Goal: Information Seeking & Learning: Learn about a topic

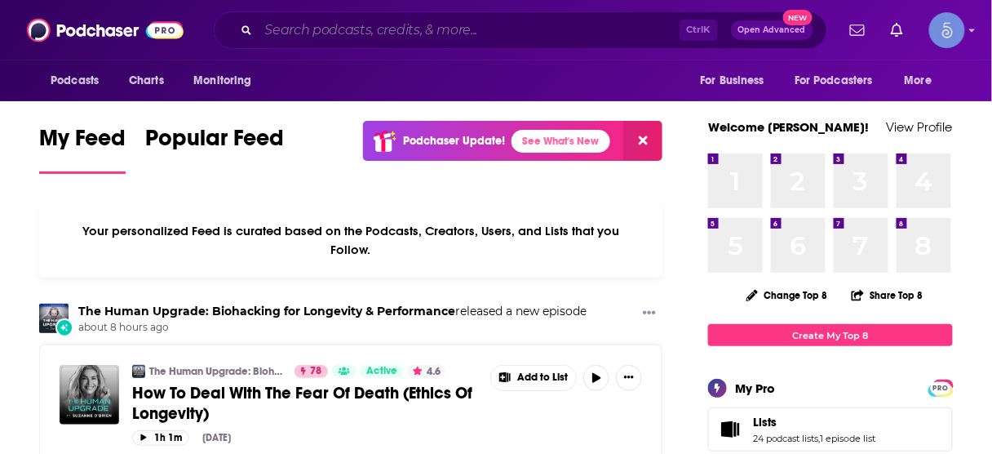
click at [468, 34] on input "Search podcasts, credits, & more..." at bounding box center [469, 30] width 421 height 26
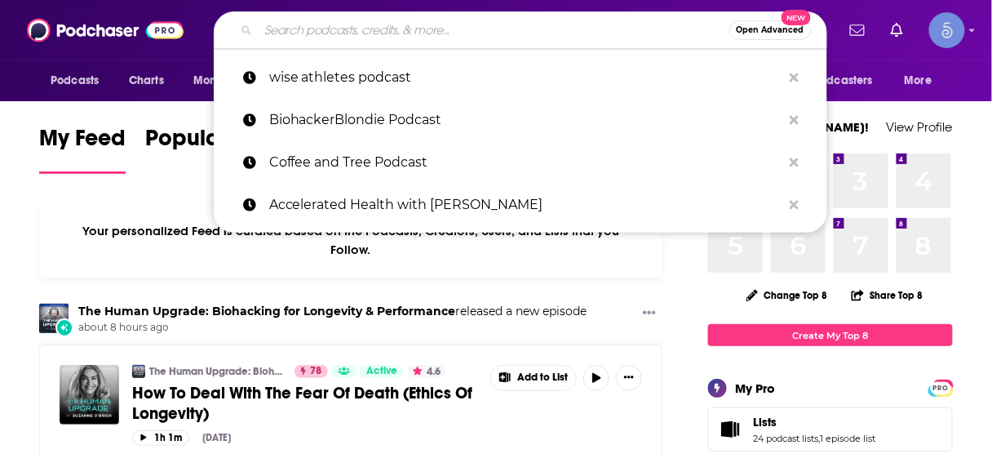
paste input "The Fitness And Lifestyle Podcast"
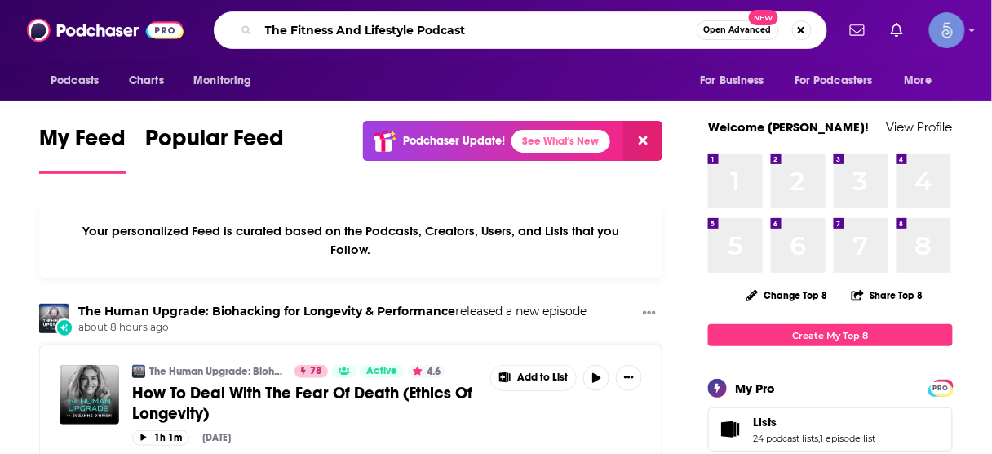
type input "The Fitness And Lifestyle Podcast"
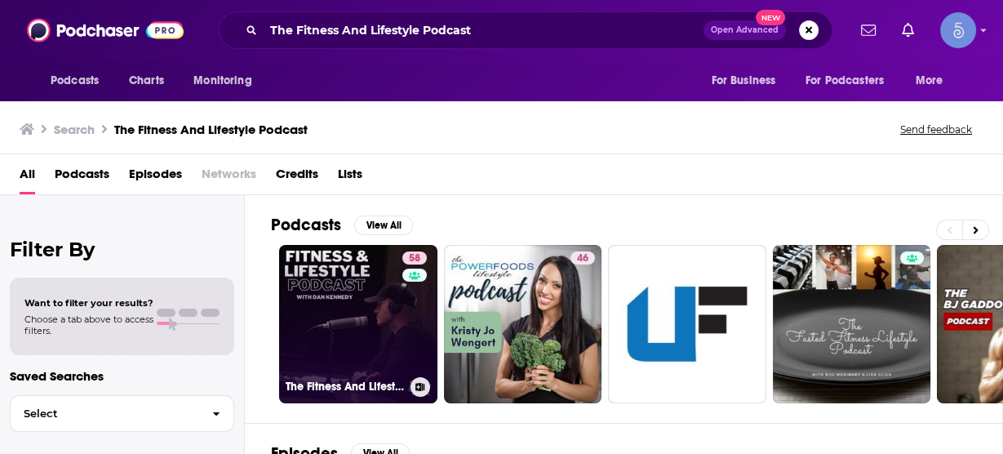
click at [389, 307] on link "58 The Fitness And Lifestyle Podcast" at bounding box center [358, 324] width 158 height 158
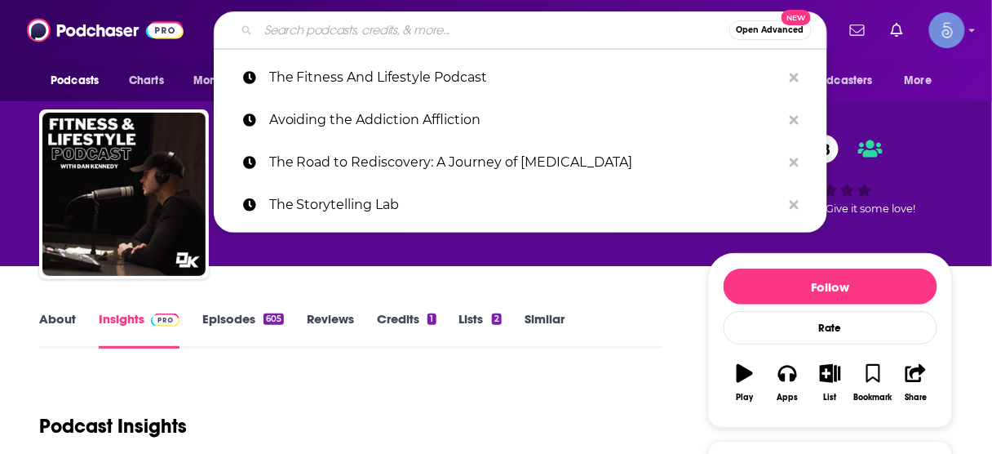
click at [495, 21] on input "Search podcasts, credits, & more..." at bounding box center [494, 30] width 471 height 26
paste input "Sexucation for Men Podcast"
type input "Sexucation for Men Podcast"
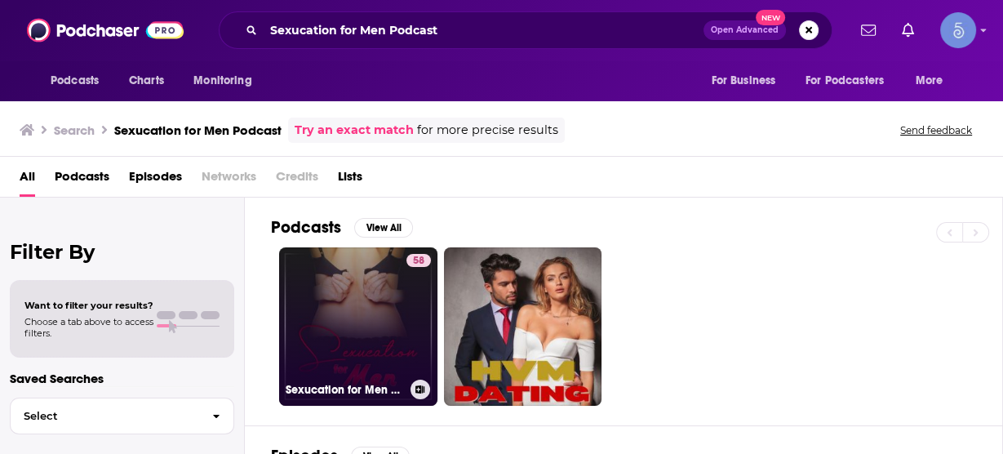
click at [359, 279] on link "58 Sexucation for Men Podcast" at bounding box center [358, 326] width 158 height 158
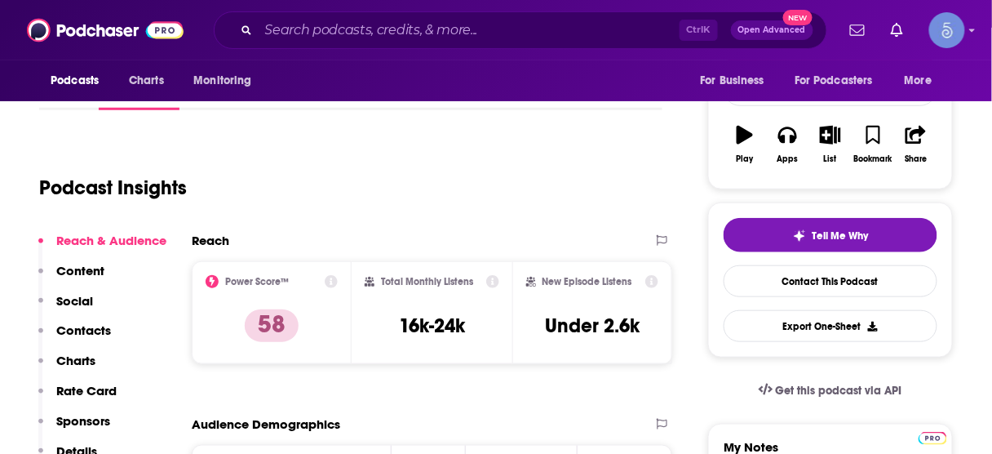
scroll to position [261, 0]
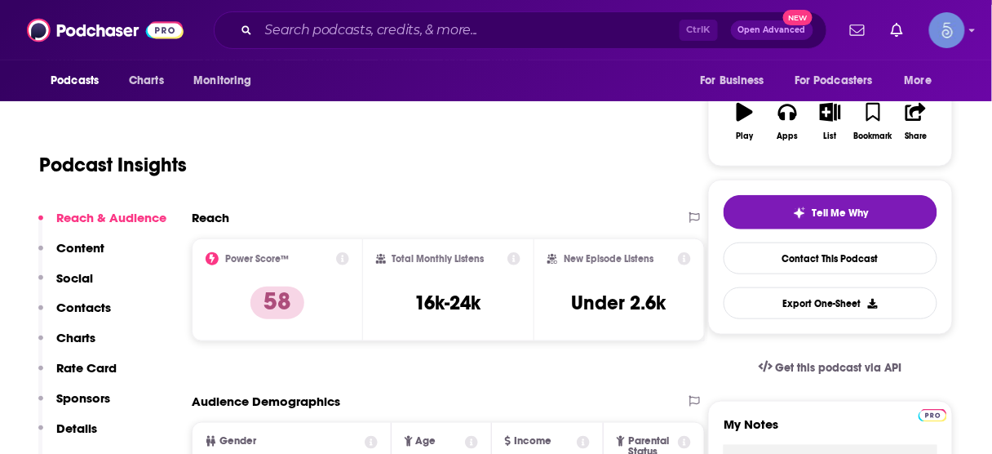
click at [88, 301] on p "Contacts" at bounding box center [83, 308] width 55 height 16
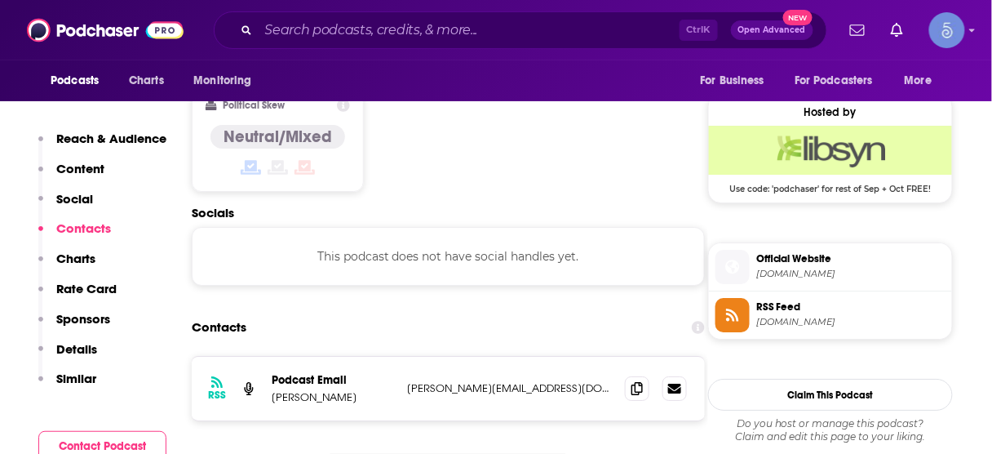
scroll to position [1293, 0]
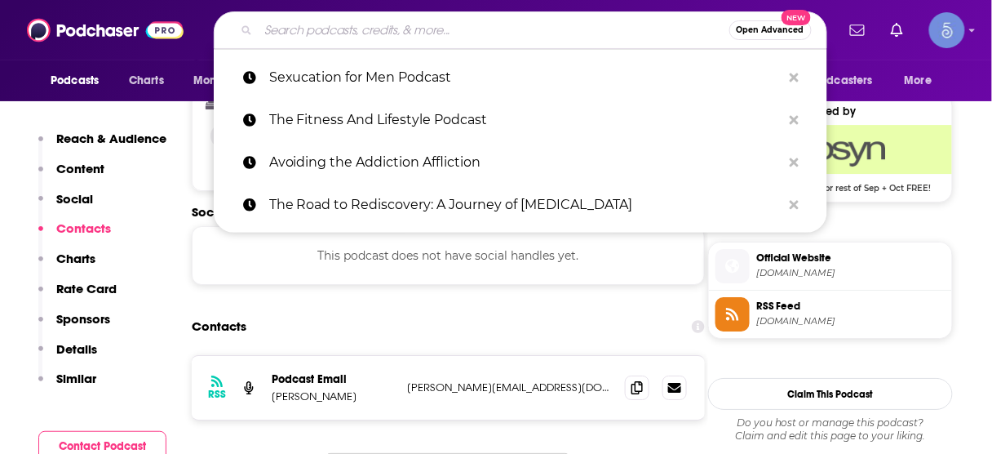
click at [483, 29] on input "Search podcasts, credits, & more..." at bounding box center [494, 30] width 471 height 26
paste input "The Horny Housewife"
type input "The Horny Housewife"
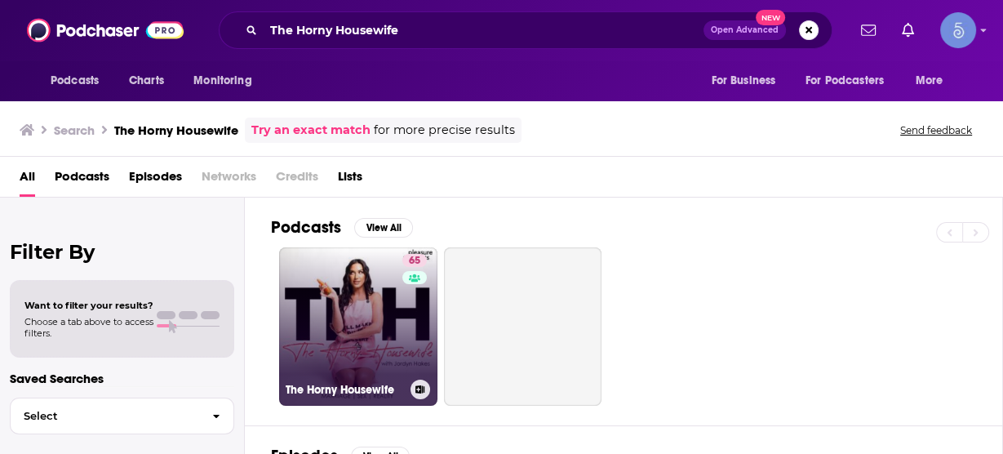
click at [379, 314] on link "65 The Horny Housewife" at bounding box center [358, 326] width 158 height 158
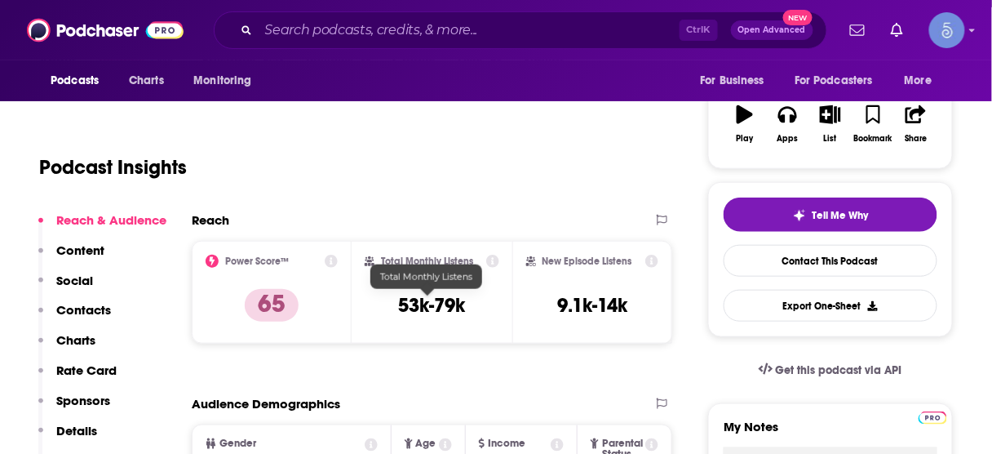
scroll to position [261, 0]
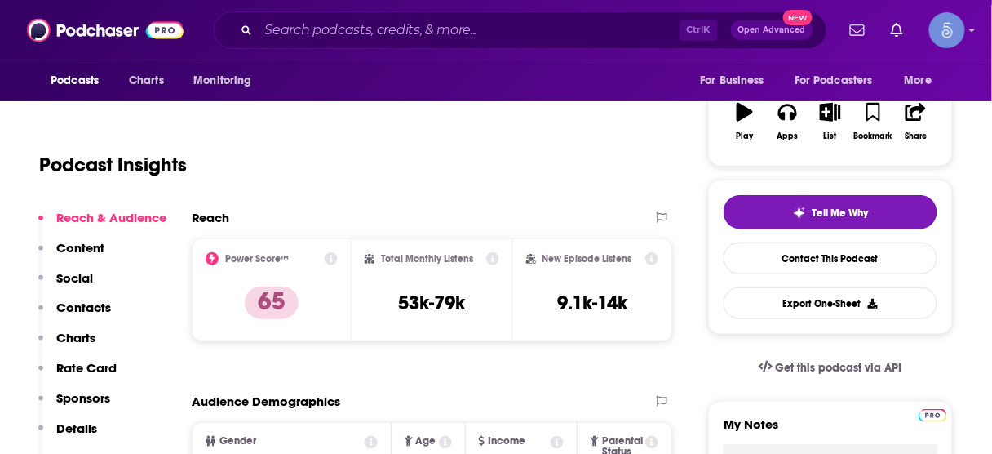
click at [80, 306] on p "Contacts" at bounding box center [83, 308] width 55 height 16
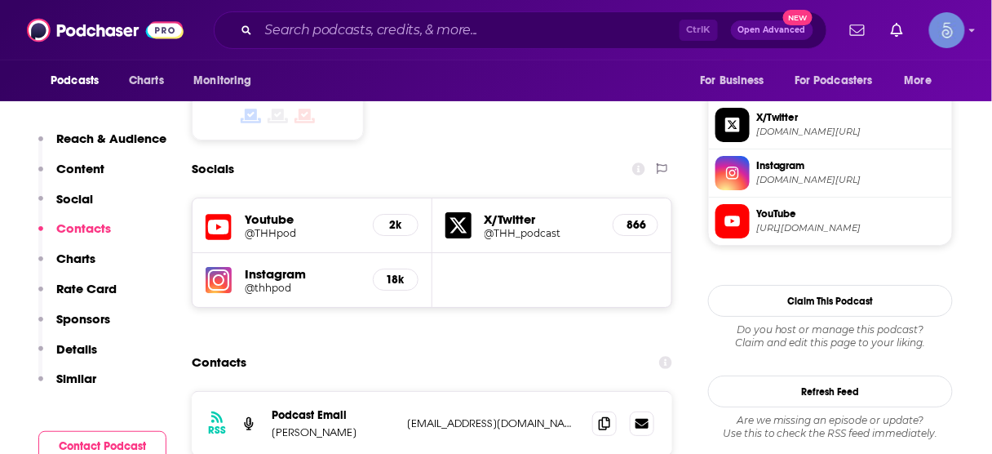
scroll to position [1387, 0]
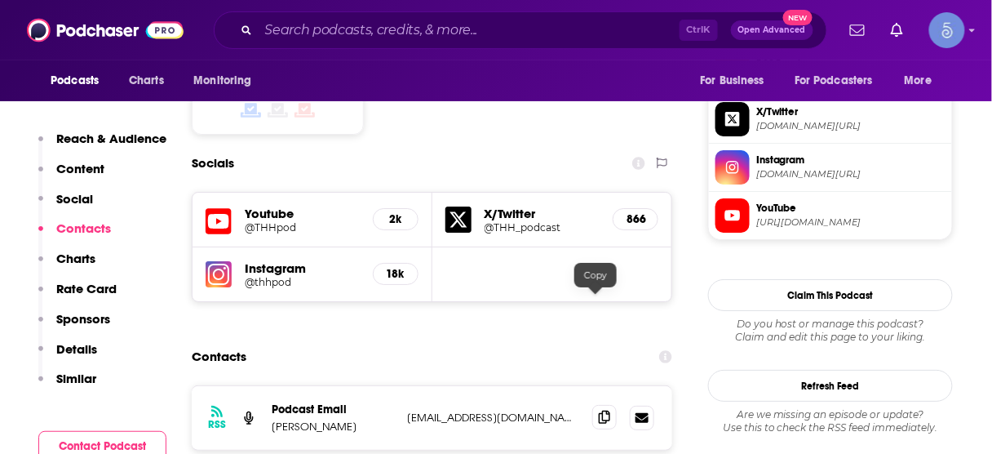
click at [599, 411] on icon at bounding box center [604, 417] width 11 height 13
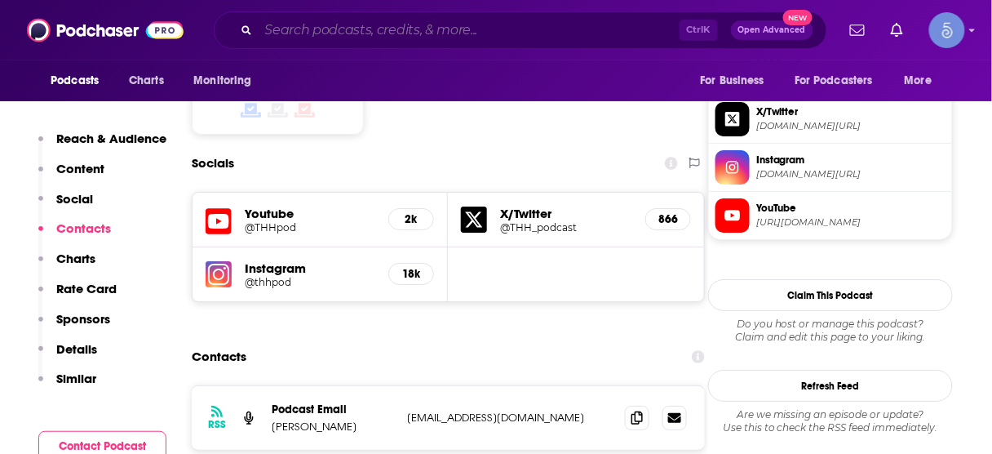
click at [548, 31] on input "Search podcasts, credits, & more..." at bounding box center [469, 30] width 421 height 26
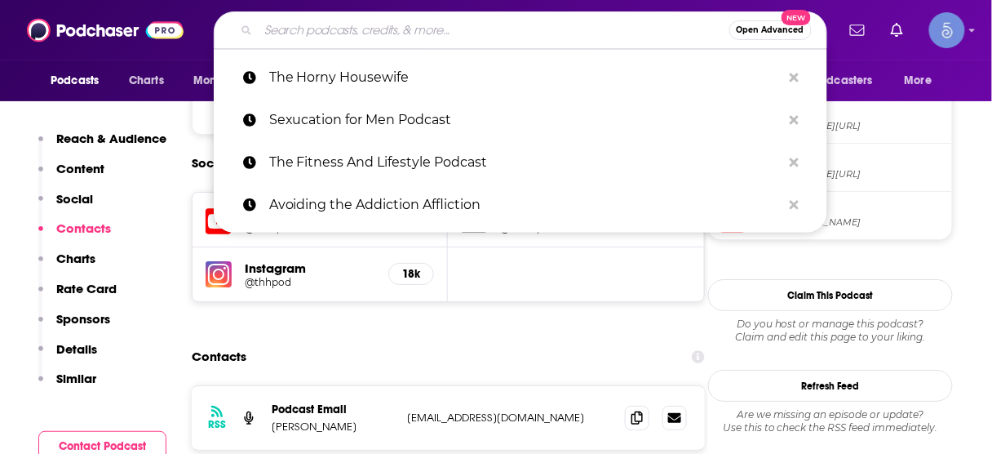
paste input "Project 100 with [PERSON_NAME]"
type input "Project 100 with [PERSON_NAME]"
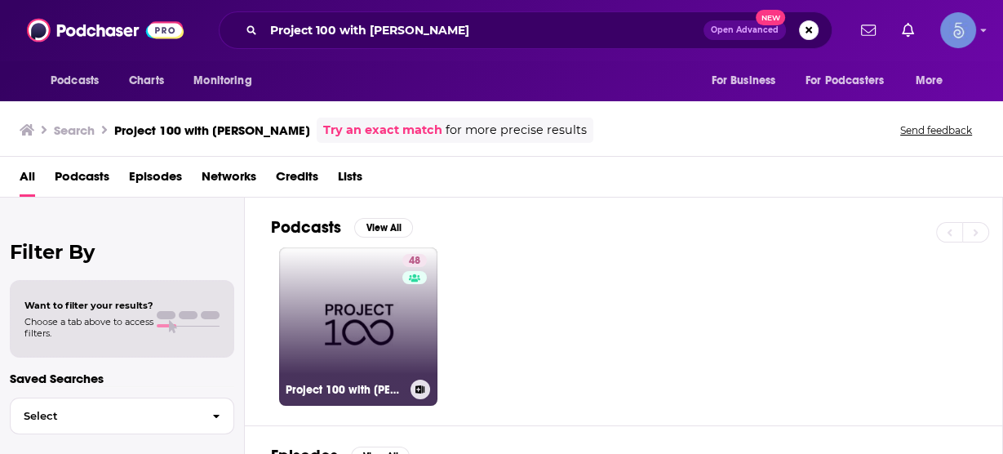
click at [349, 296] on link "48 Project 100 with [PERSON_NAME]" at bounding box center [358, 326] width 158 height 158
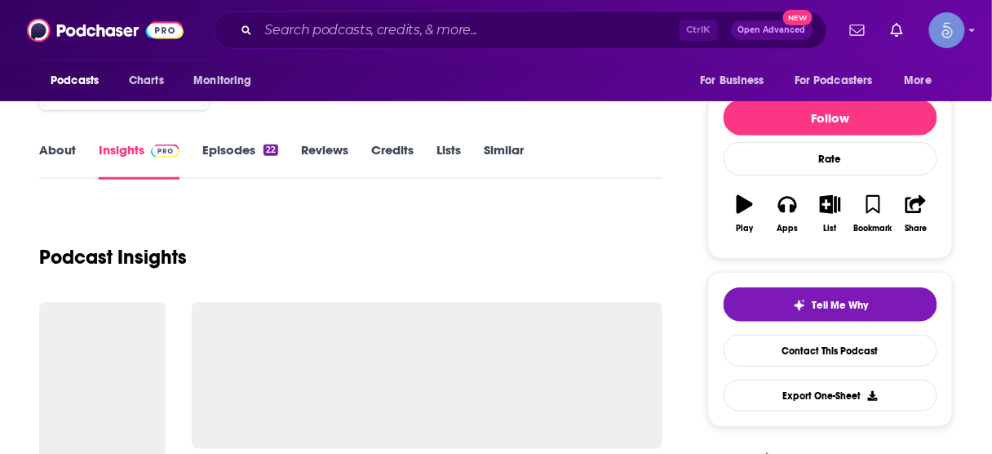
scroll to position [261, 0]
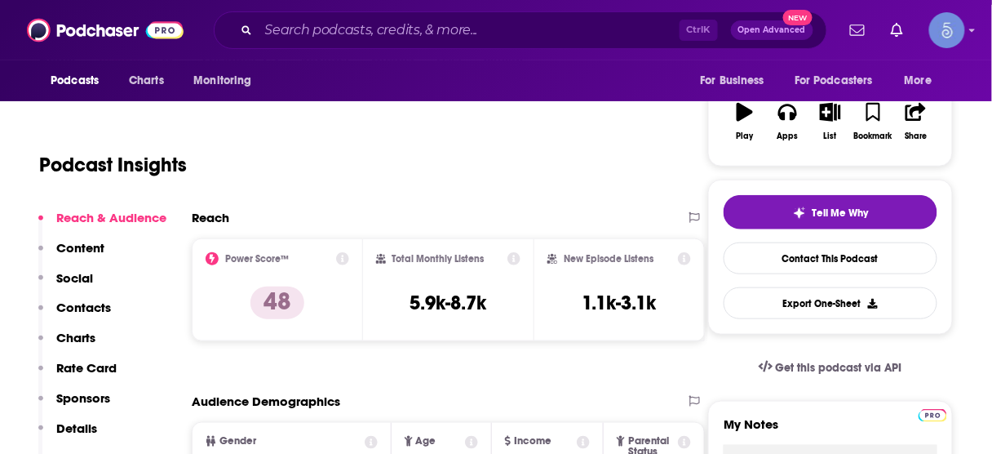
click at [91, 308] on p "Contacts" at bounding box center [83, 308] width 55 height 16
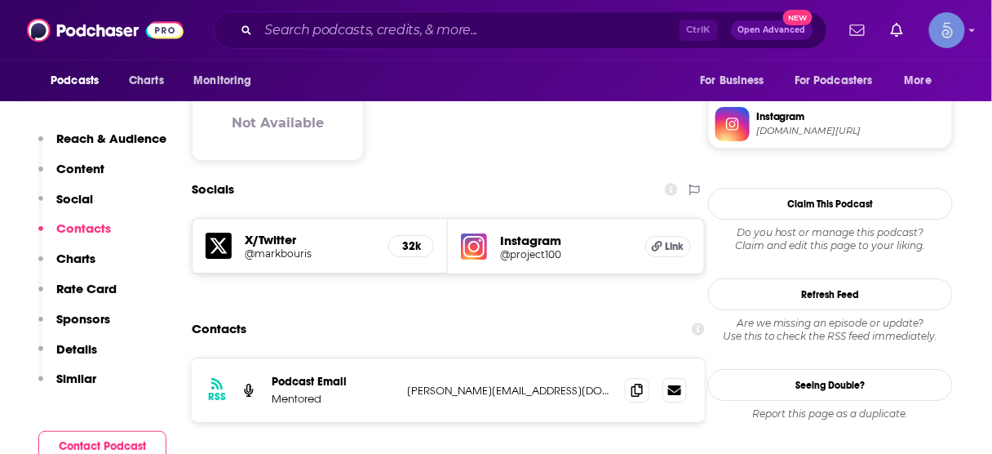
scroll to position [1320, 0]
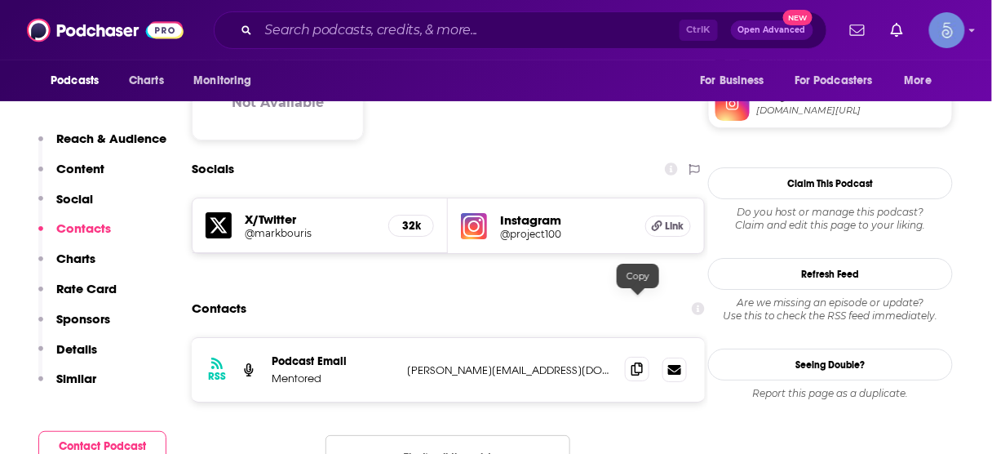
click at [637, 362] on icon at bounding box center [637, 368] width 11 height 13
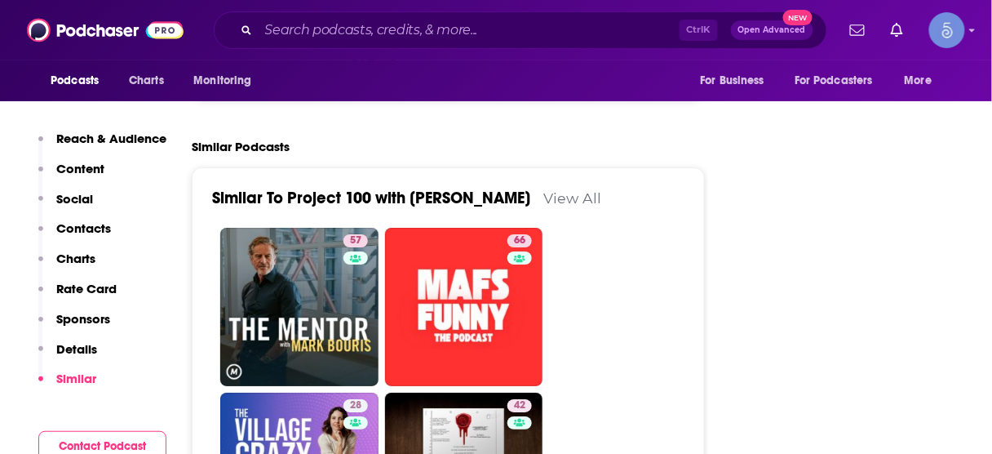
scroll to position [3003, 0]
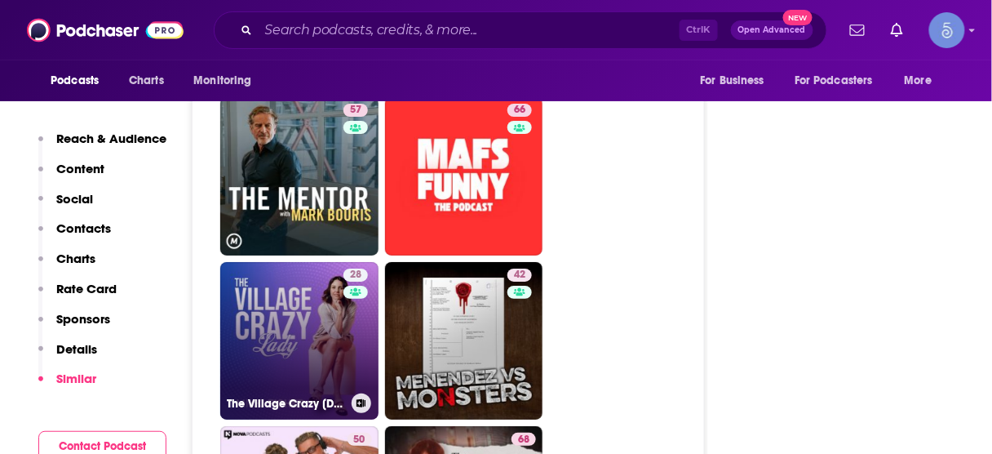
click at [285, 262] on link "28 The Village Crazy [DEMOGRAPHIC_DATA]" at bounding box center [299, 341] width 158 height 158
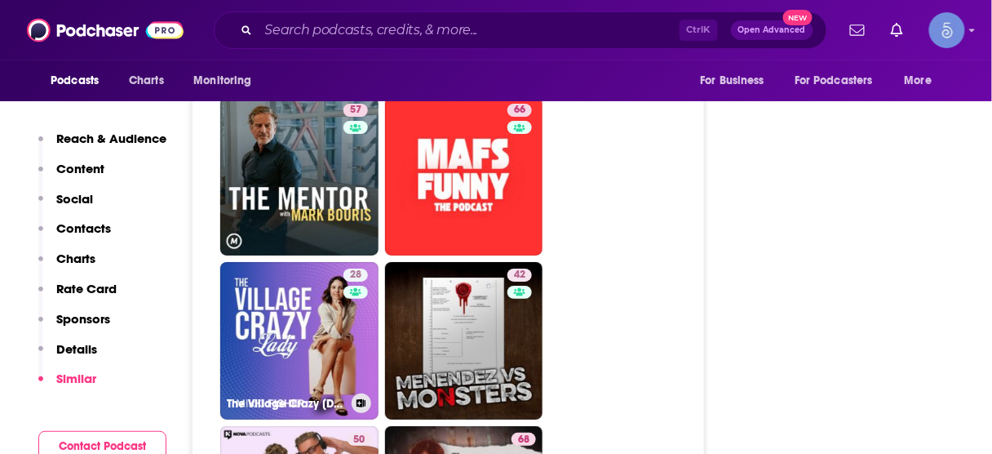
type input "[URL][DOMAIN_NAME][DEMOGRAPHIC_DATA]"
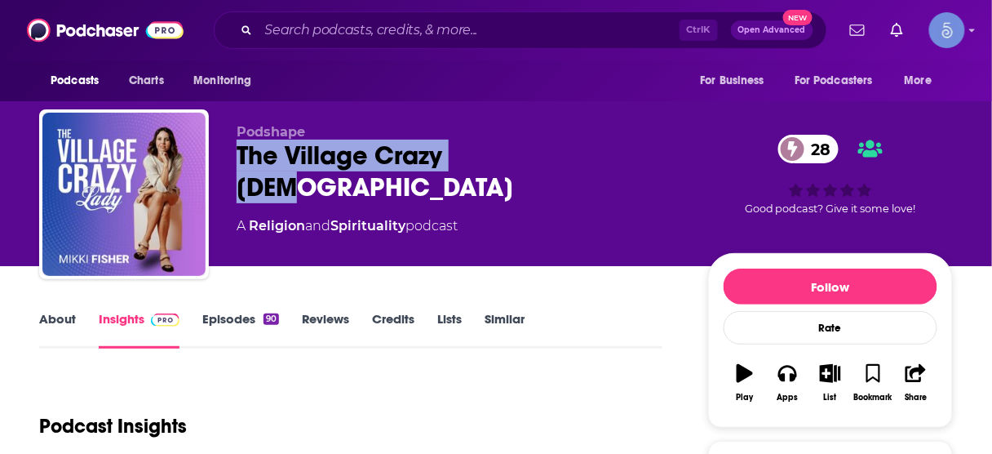
drag, startPoint x: 236, startPoint y: 146, endPoint x: 506, endPoint y: 150, distance: 270.2
click at [506, 150] on div "Podshape The Village Crazy [DEMOGRAPHIC_DATA] 28 A Religion and Spirituality po…" at bounding box center [496, 197] width 914 height 176
copy h2 "The Village Crazy [DEMOGRAPHIC_DATA]"
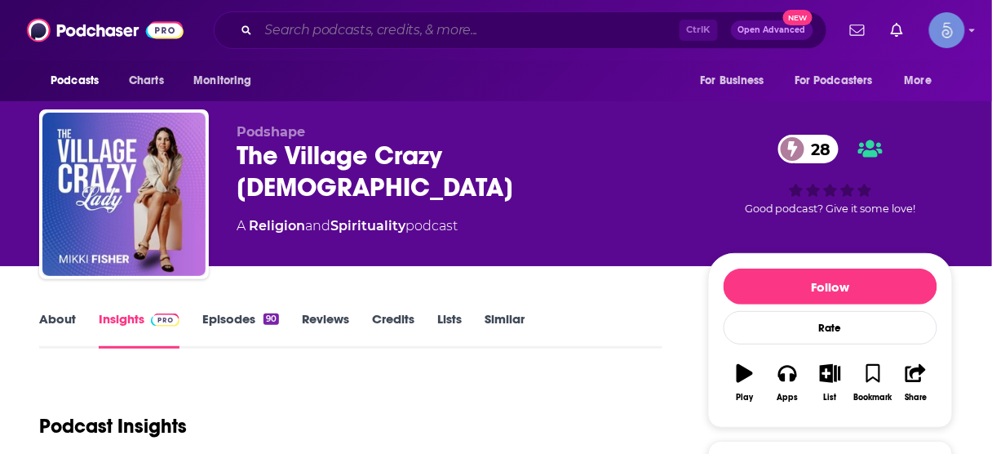
click at [504, 29] on input "Search podcasts, credits, & more..." at bounding box center [469, 30] width 421 height 26
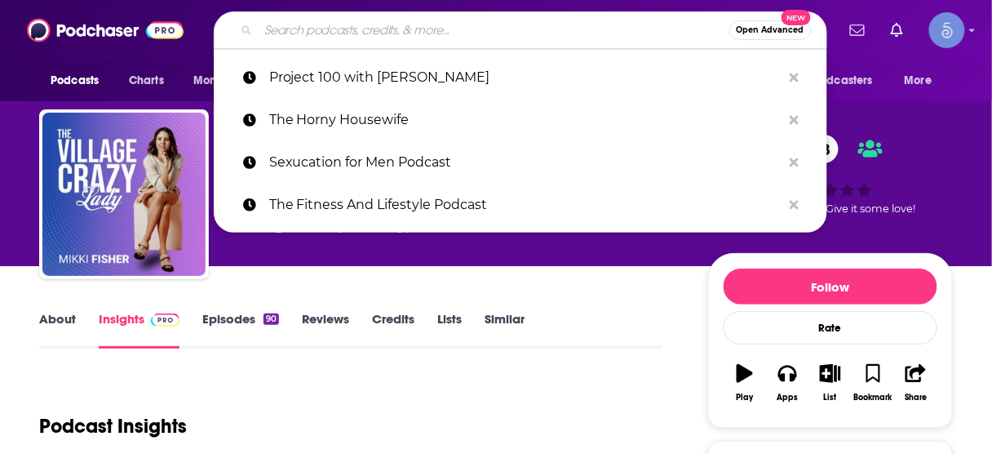
paste input "Sincerely, Self"
type input "Sincerely, Self"
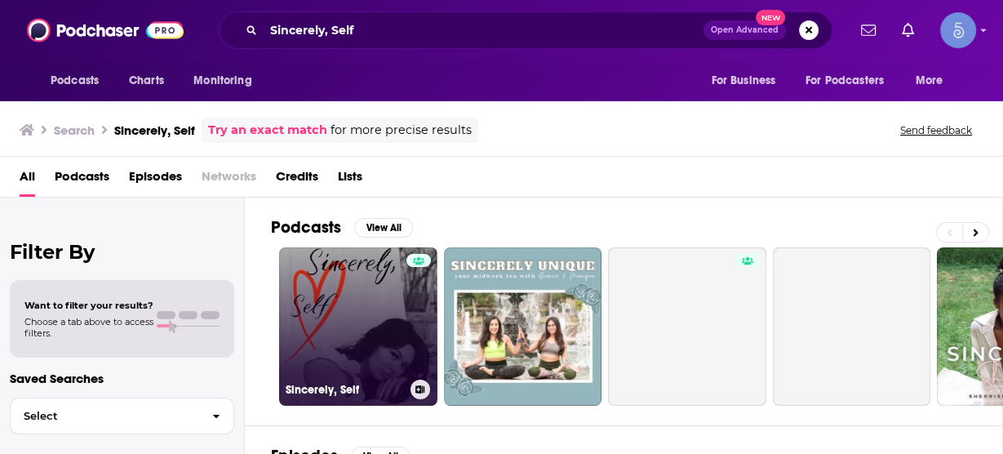
click at [388, 299] on link "Sincerely, Self" at bounding box center [358, 326] width 158 height 158
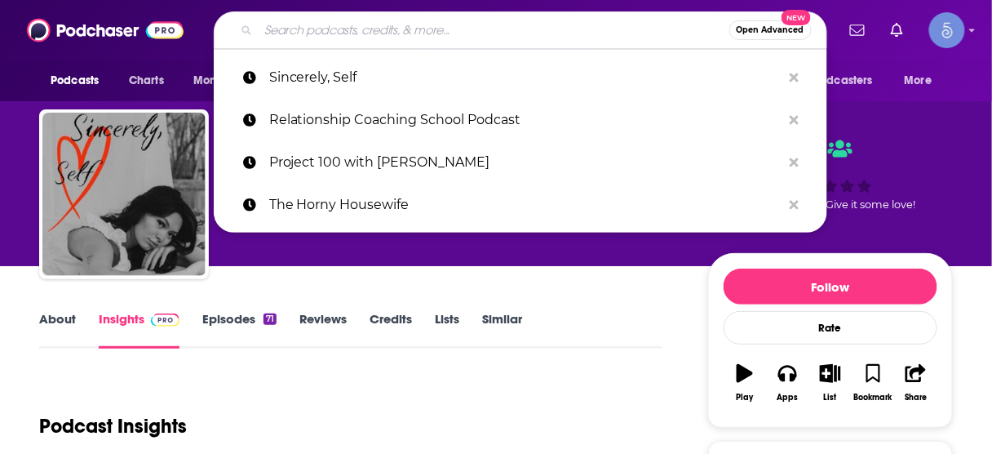
click at [551, 24] on input "Search podcasts, credits, & more..." at bounding box center [494, 30] width 471 height 26
paste input "Embracing Flow"
type input "Embracing Flow"
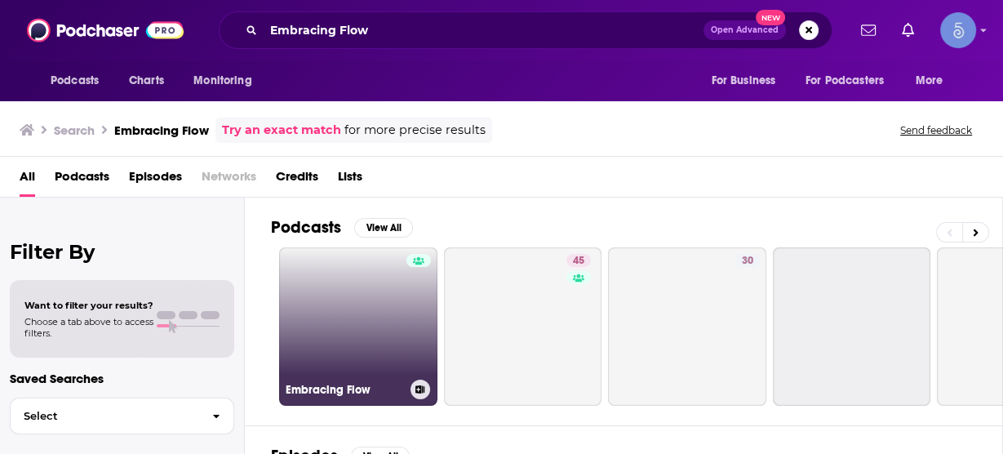
click at [367, 286] on link "Embracing Flow" at bounding box center [358, 326] width 158 height 158
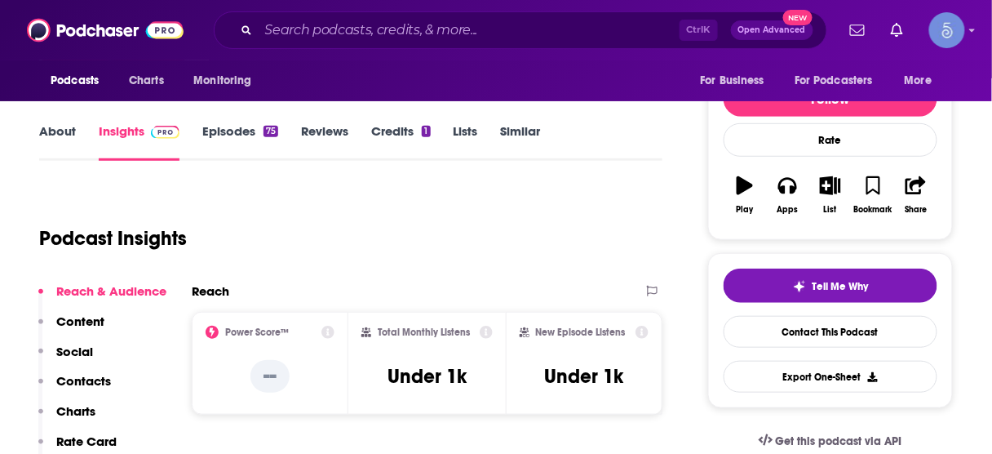
scroll to position [196, 0]
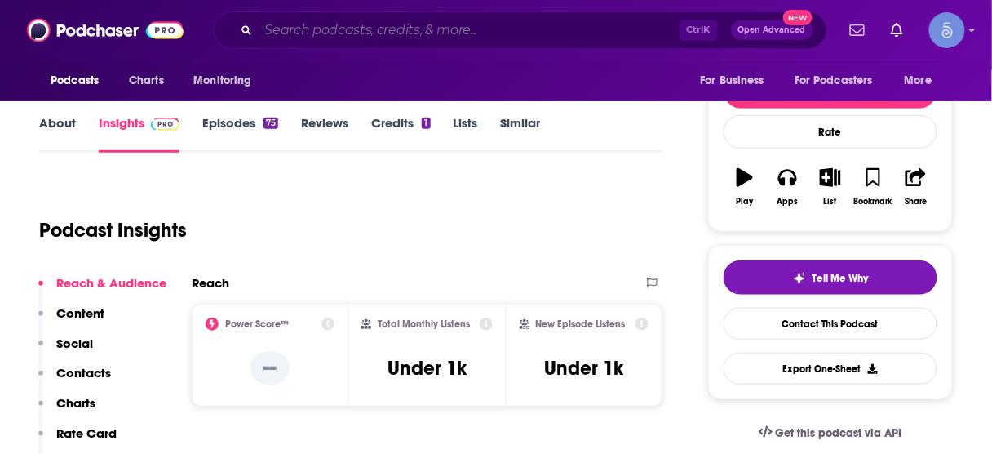
click at [506, 30] on input "Search podcasts, credits, & more..." at bounding box center [469, 30] width 421 height 26
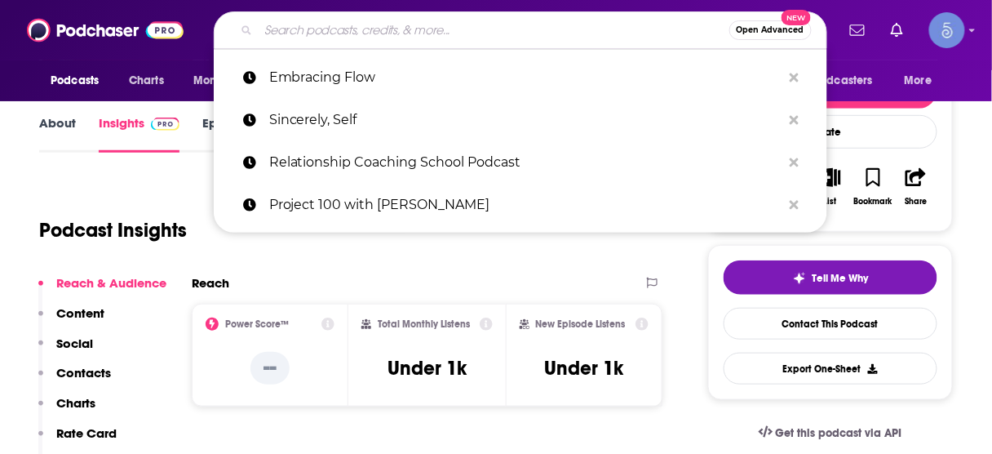
paste input "The Remedy Revolution Podcast"
type input "The Remedy Revolution Podcast"
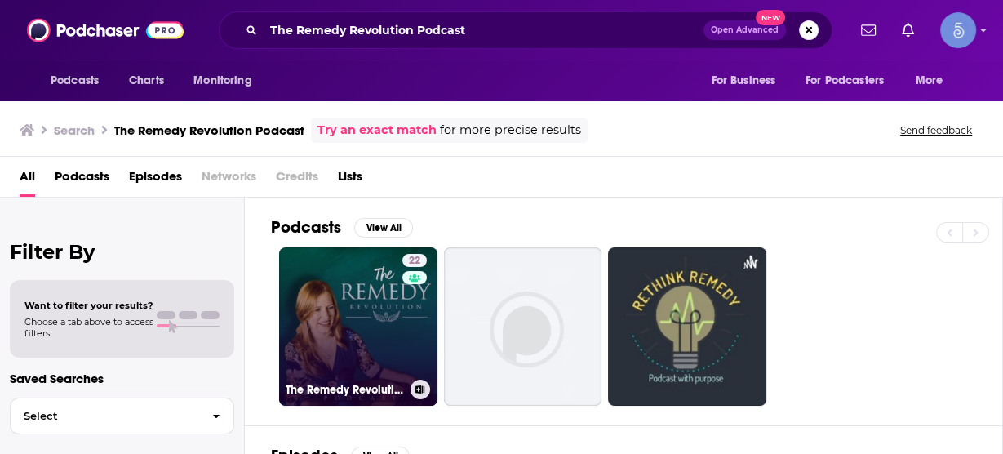
click at [344, 320] on link "22 The Remedy Revolution Podcast" at bounding box center [358, 326] width 158 height 158
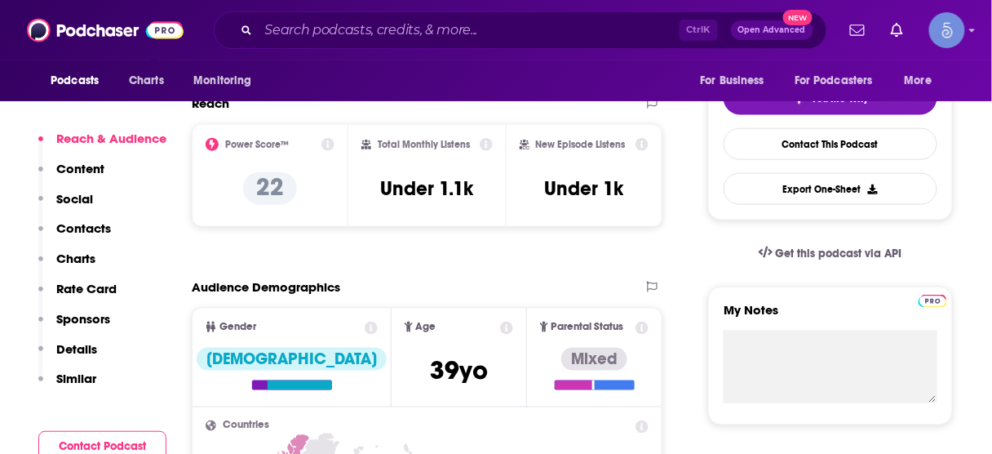
scroll to position [457, 0]
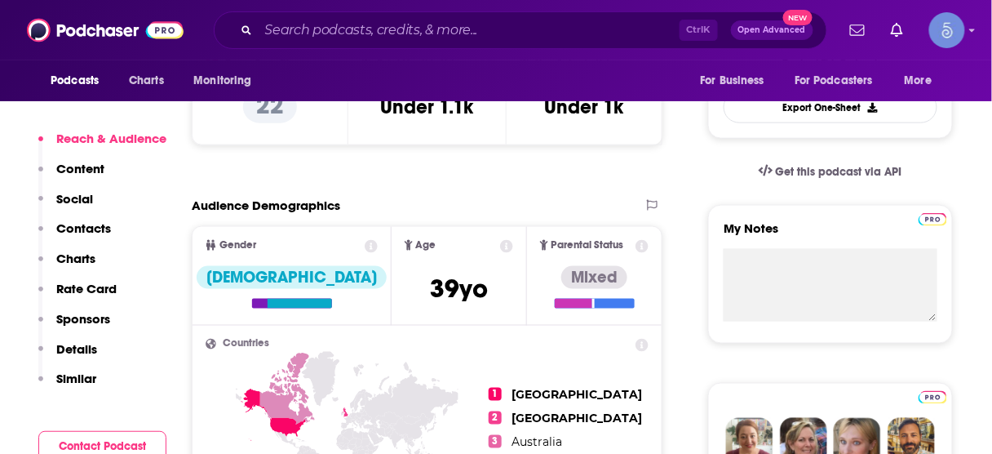
click at [82, 234] on p "Contacts" at bounding box center [83, 228] width 55 height 16
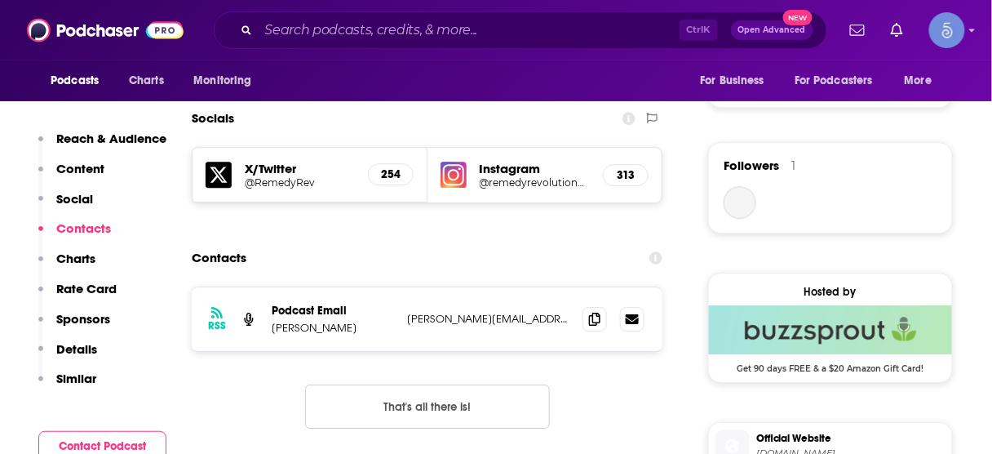
scroll to position [1125, 0]
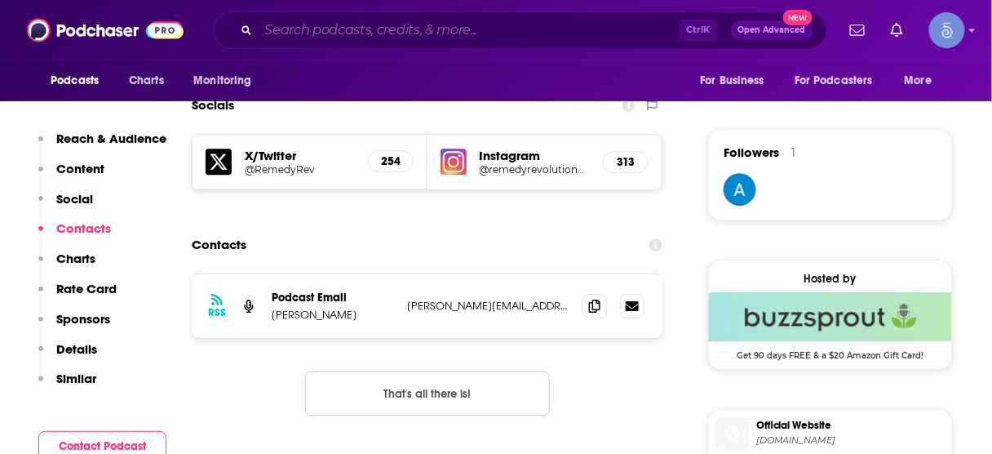
click at [477, 27] on input "Search podcasts, credits, & more..." at bounding box center [469, 30] width 421 height 26
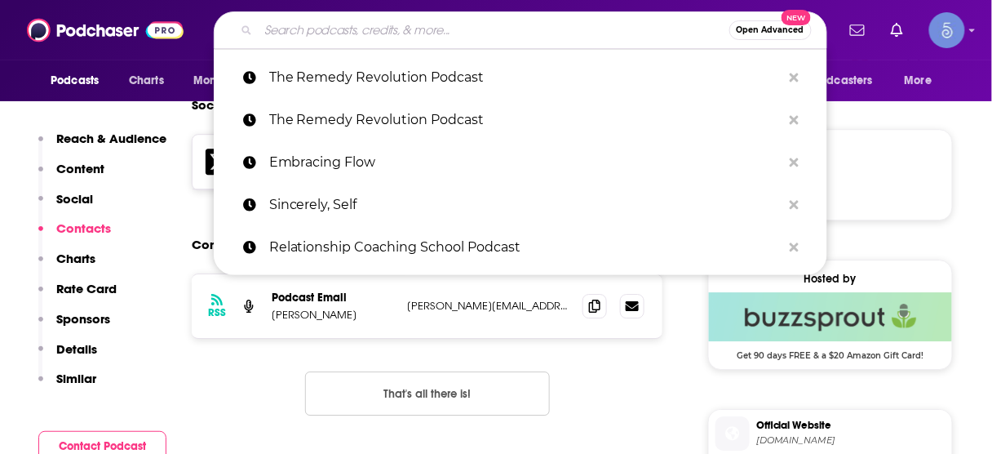
paste input "Your Journey to Fertility"
type input "Your Journey to Fertility"
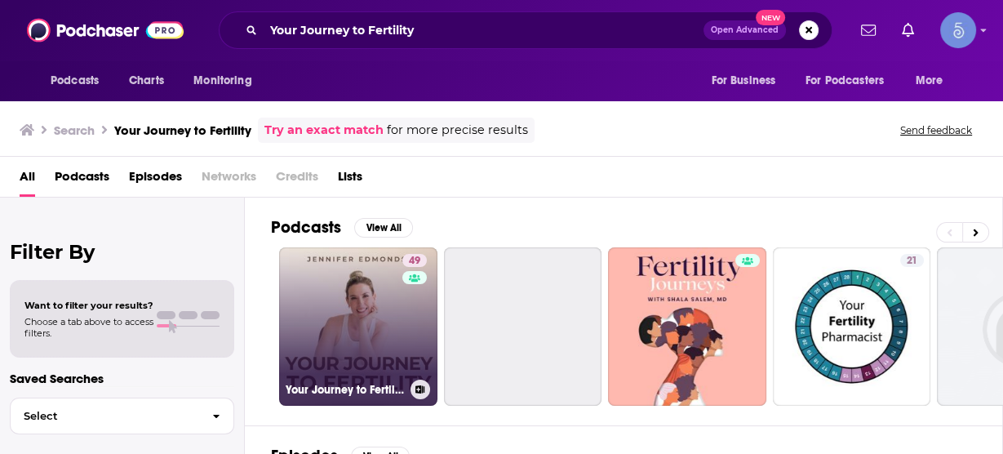
click at [361, 295] on link "49 Your Journey to Fertility" at bounding box center [358, 326] width 158 height 158
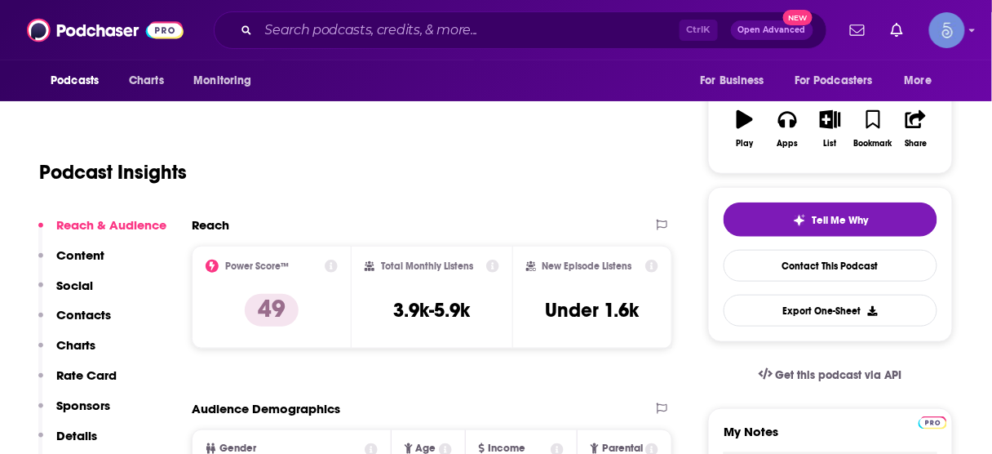
scroll to position [261, 0]
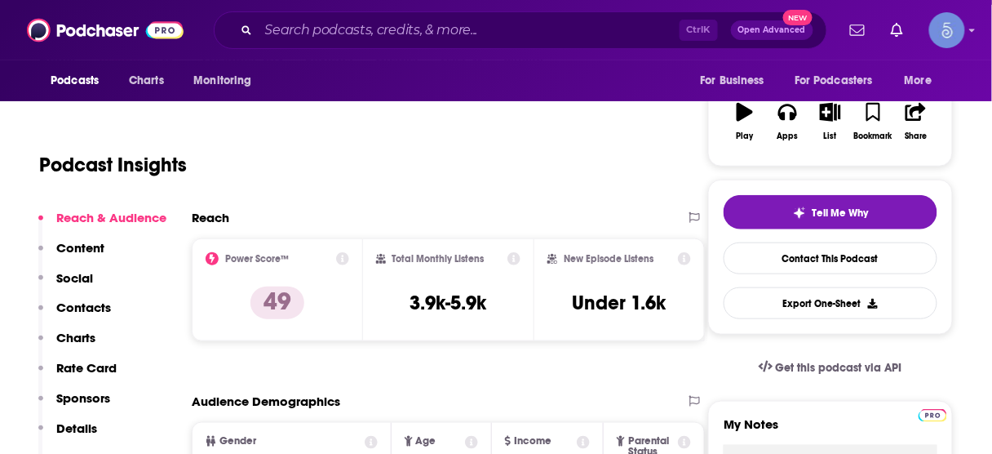
click at [82, 302] on p "Contacts" at bounding box center [83, 308] width 55 height 16
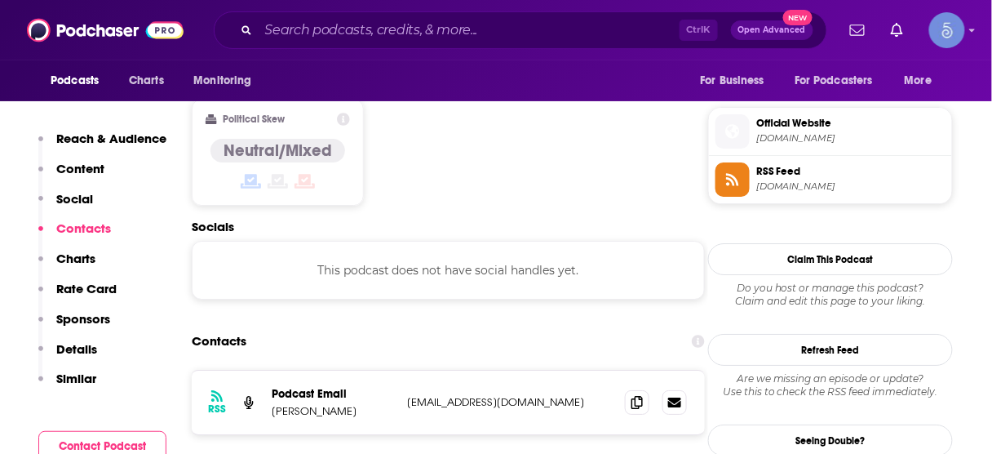
scroll to position [1330, 0]
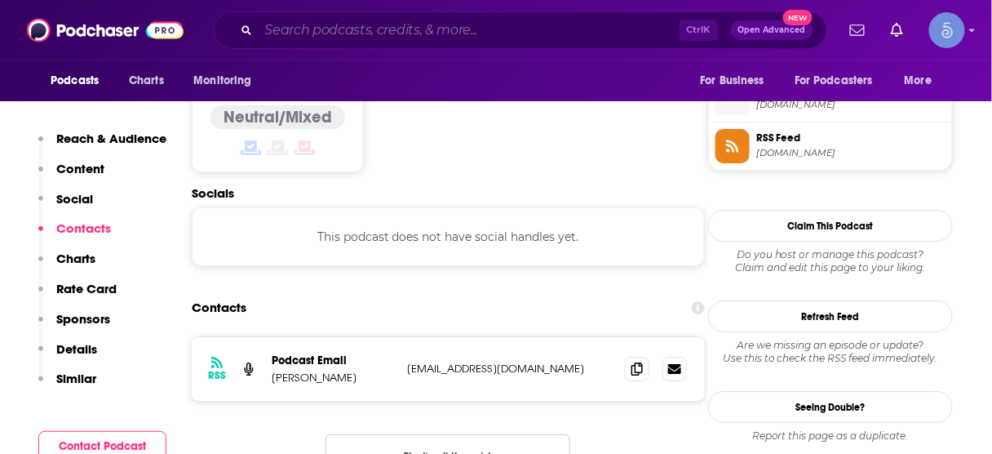
click at [549, 35] on input "Search podcasts, credits, & more..." at bounding box center [469, 30] width 421 height 26
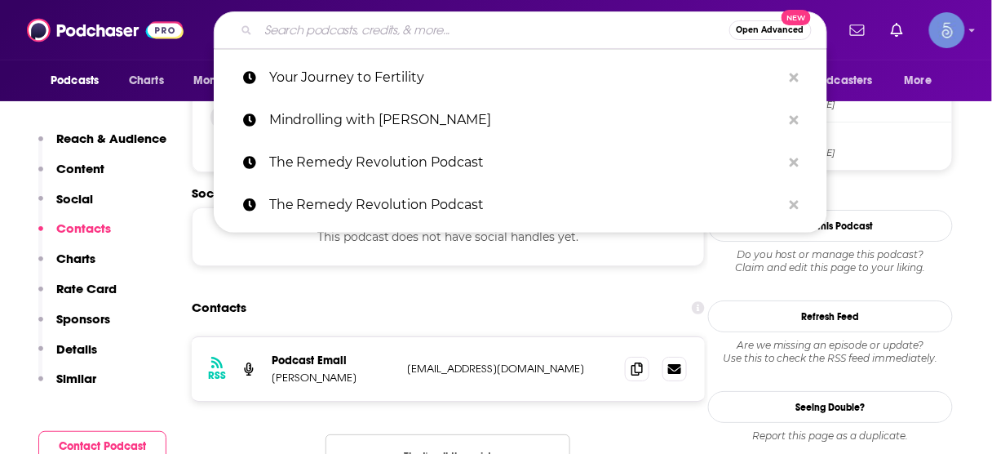
paste input "The Growth Over Fear Podcast"
type input "The Growth Over Fear Podcast"
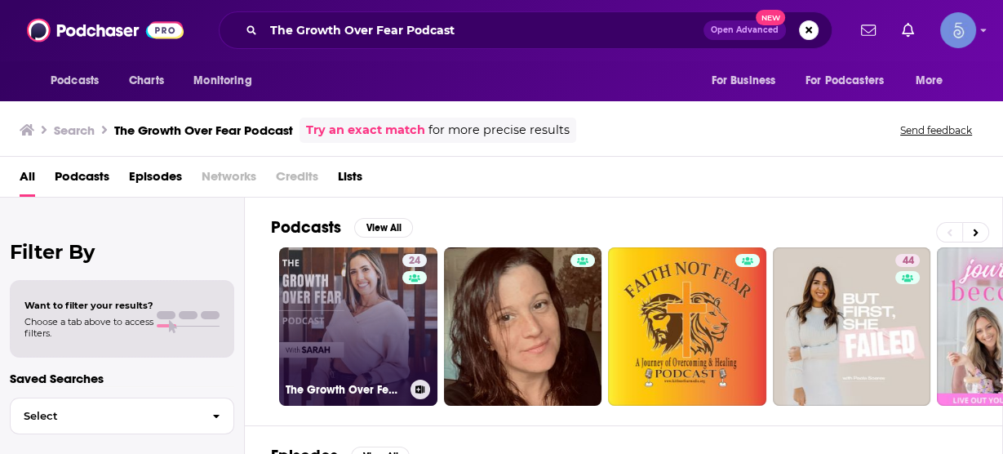
click at [394, 298] on link "24 The Growth Over Fear Podcast" at bounding box center [358, 326] width 158 height 158
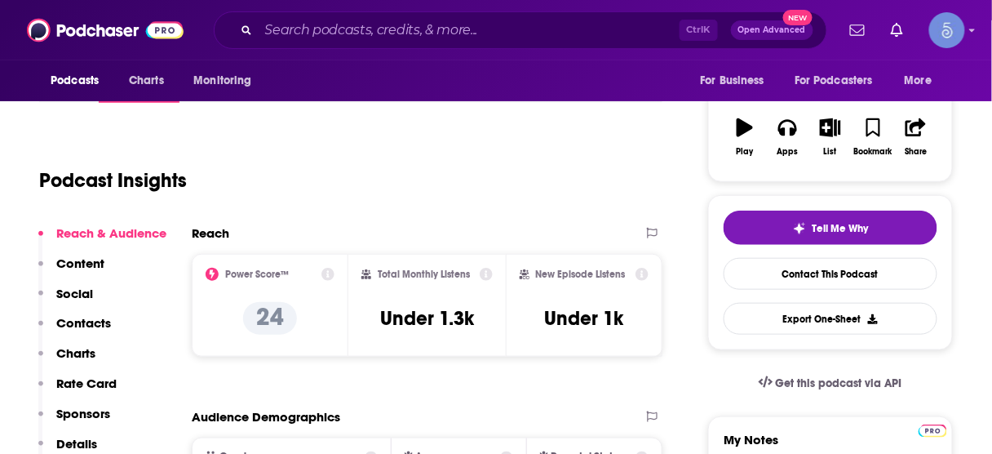
scroll to position [261, 0]
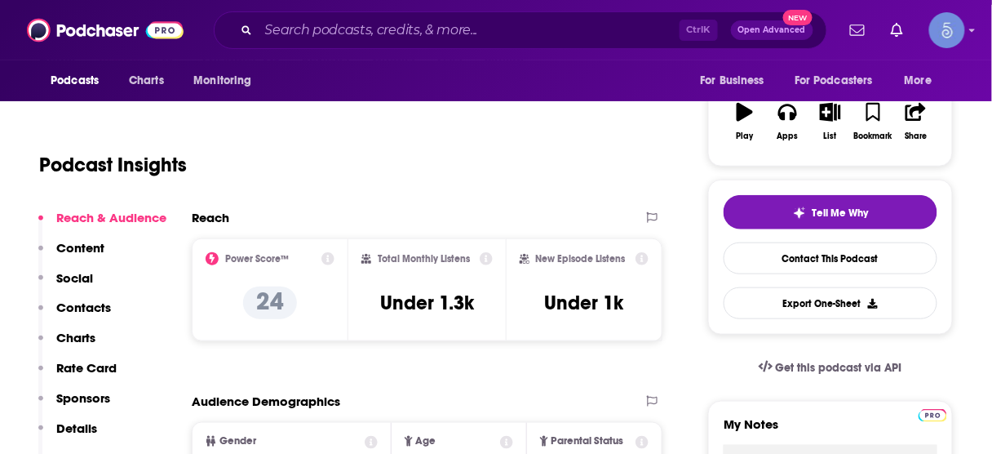
click at [97, 307] on p "Contacts" at bounding box center [83, 308] width 55 height 16
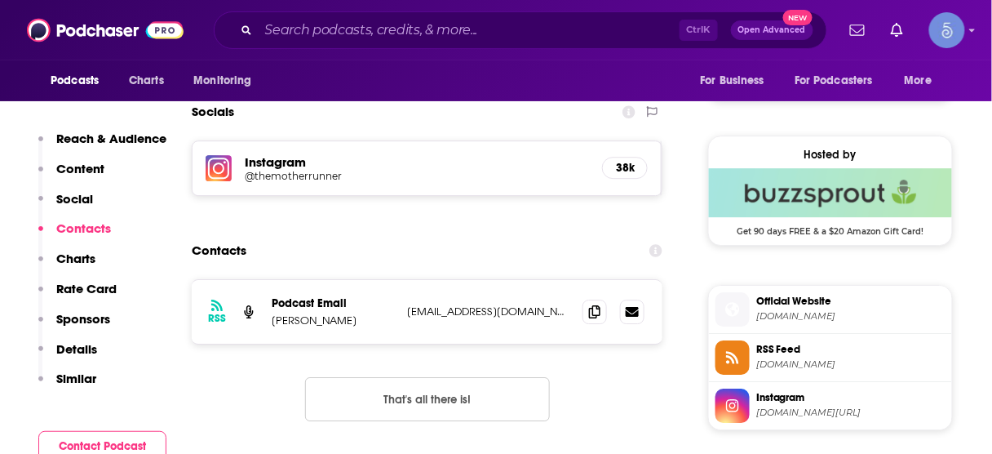
scroll to position [1125, 0]
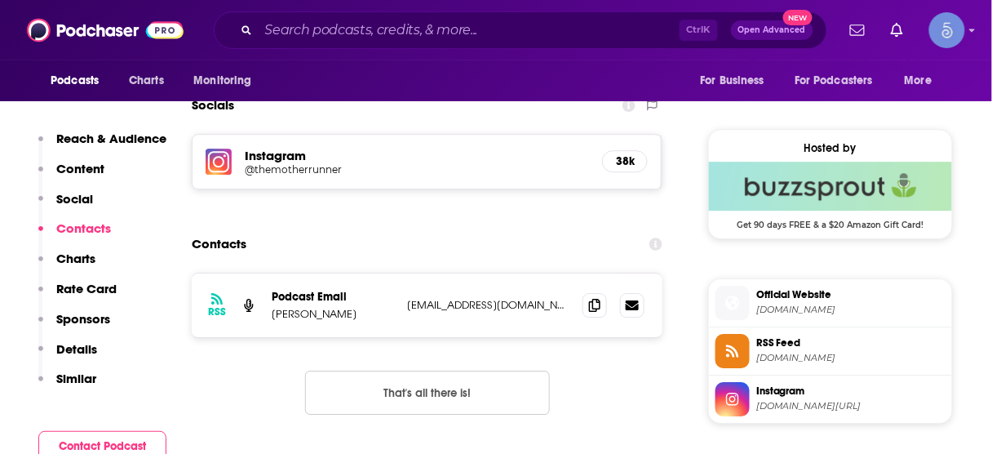
click at [596, 17] on div "Ctrl K Open Advanced New" at bounding box center [521, 30] width 614 height 38
click at [551, 32] on input "Search podcasts, credits, & more..." at bounding box center [469, 30] width 421 height 26
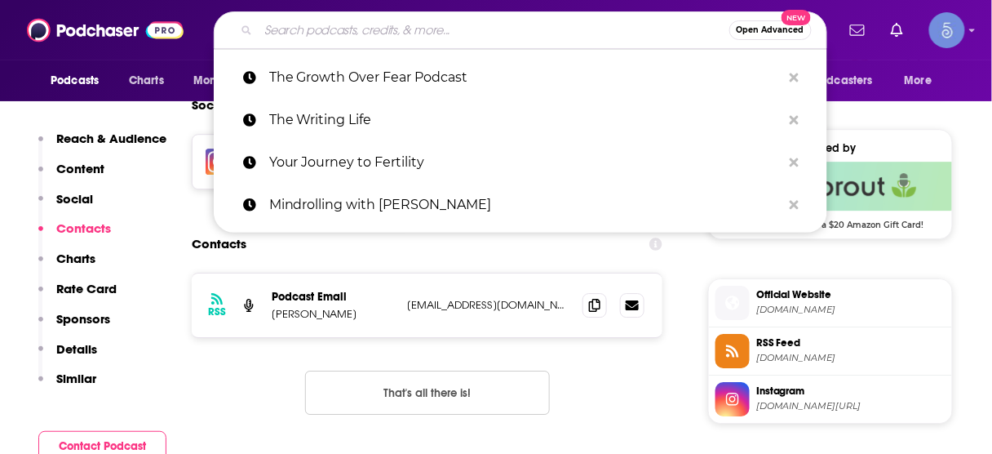
paste input "Healthy As A Mother"
type input "Healthy As A Mother"
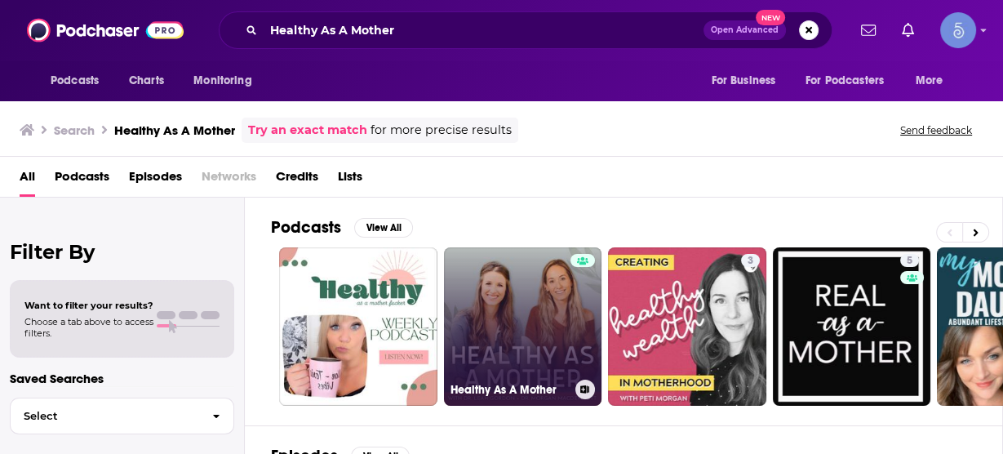
click at [533, 305] on link "Healthy As A Mother" at bounding box center [523, 326] width 158 height 158
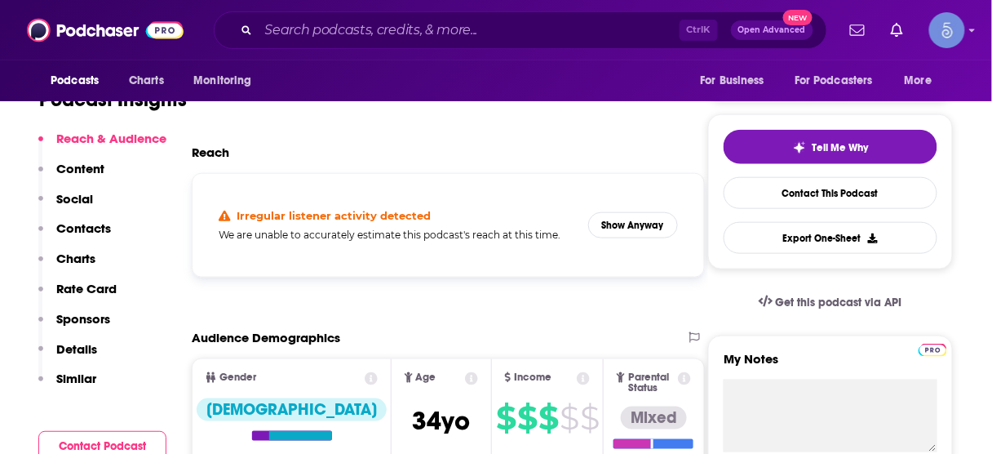
scroll to position [261, 0]
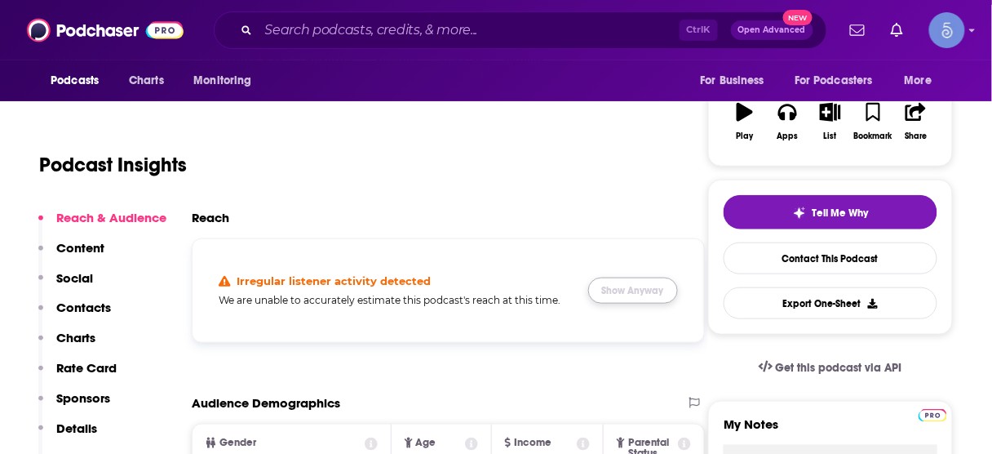
click at [621, 292] on button "Show Anyway" at bounding box center [633, 290] width 90 height 26
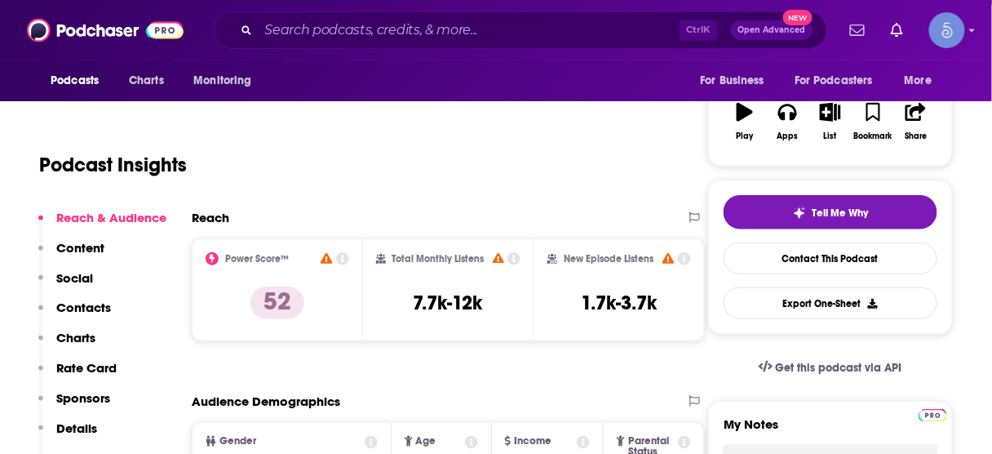
click at [91, 304] on p "Contacts" at bounding box center [83, 308] width 55 height 16
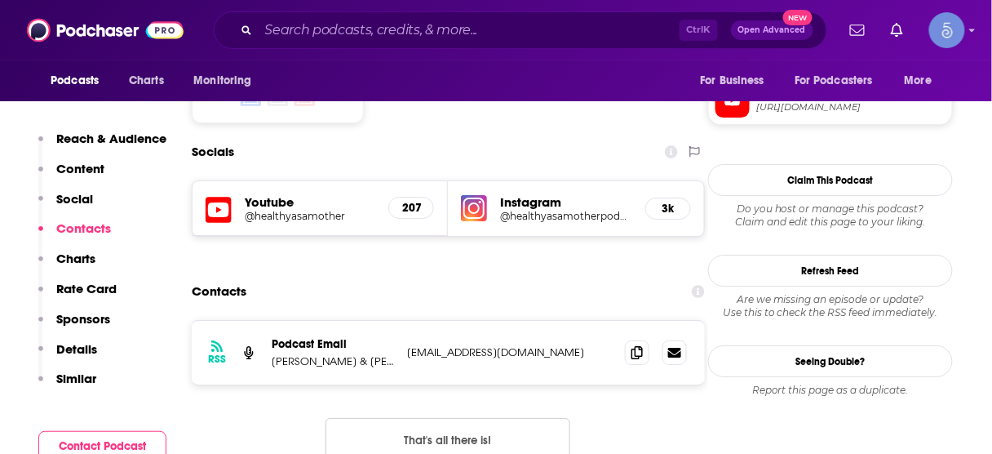
scroll to position [1325, 0]
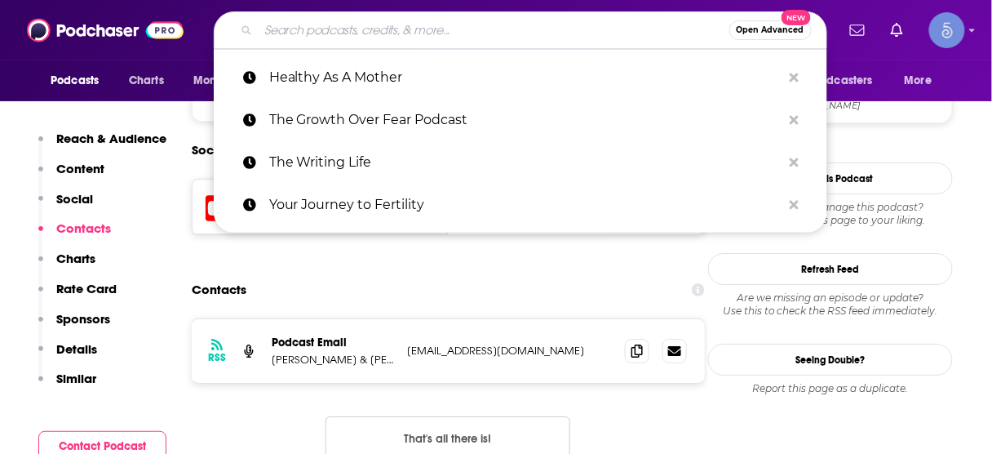
click at [445, 33] on input "Search podcasts, credits, & more..." at bounding box center [494, 30] width 471 height 26
paste input "Soulful Us"
type input "Soulful Us"
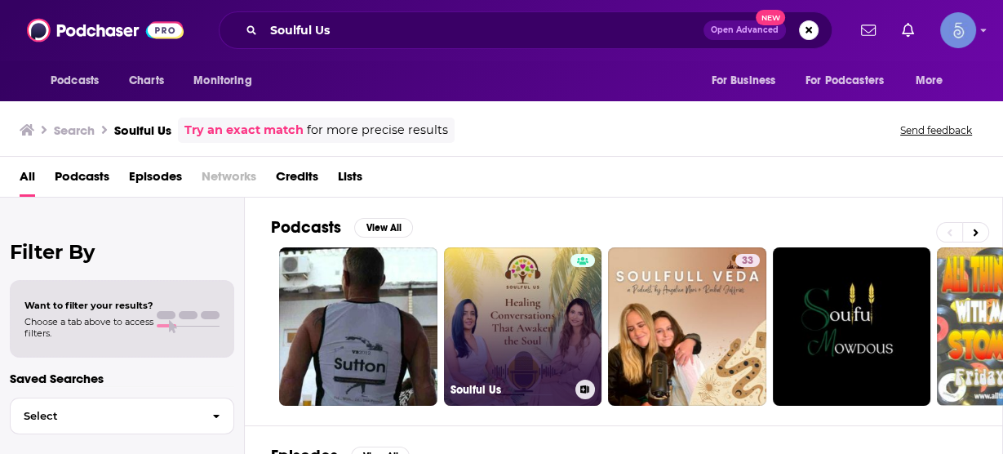
click at [535, 326] on link "Soulful Us" at bounding box center [523, 326] width 158 height 158
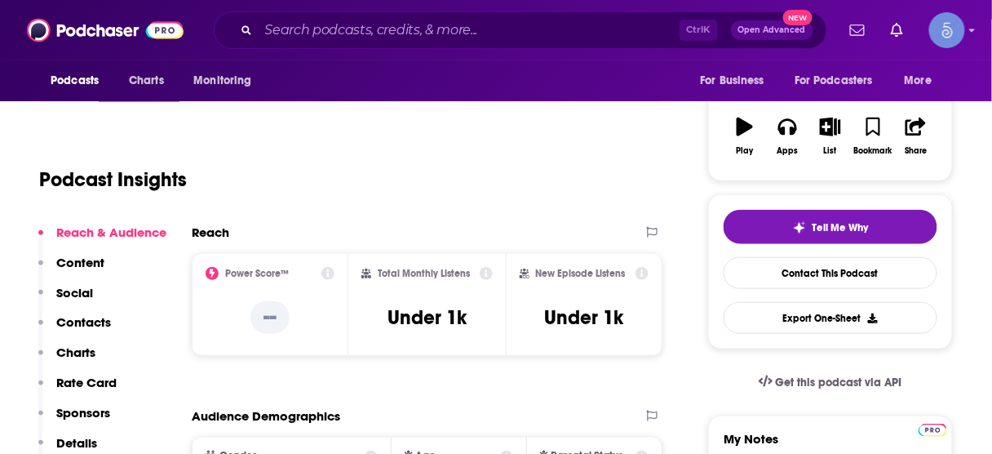
scroll to position [261, 0]
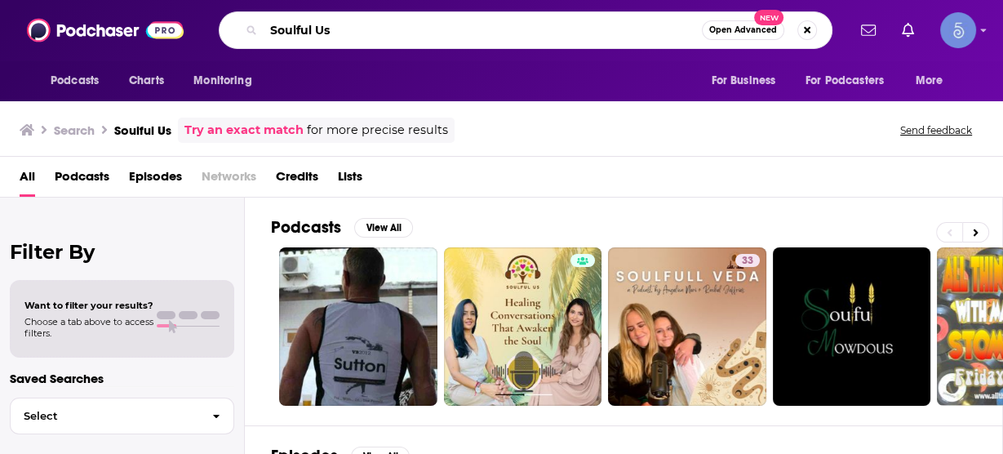
drag, startPoint x: 518, startPoint y: 32, endPoint x: 13, endPoint y: 29, distance: 505.2
click at [13, 29] on div "Podcasts Charts Monitoring Soulful Us Open Advanced New For Business For Podcas…" at bounding box center [501, 30] width 1003 height 60
paste input "[PERSON_NAME] Podcast"
type input "[PERSON_NAME] Podcast"
click at [422, 37] on input "[PERSON_NAME] Podcast" at bounding box center [483, 30] width 438 height 26
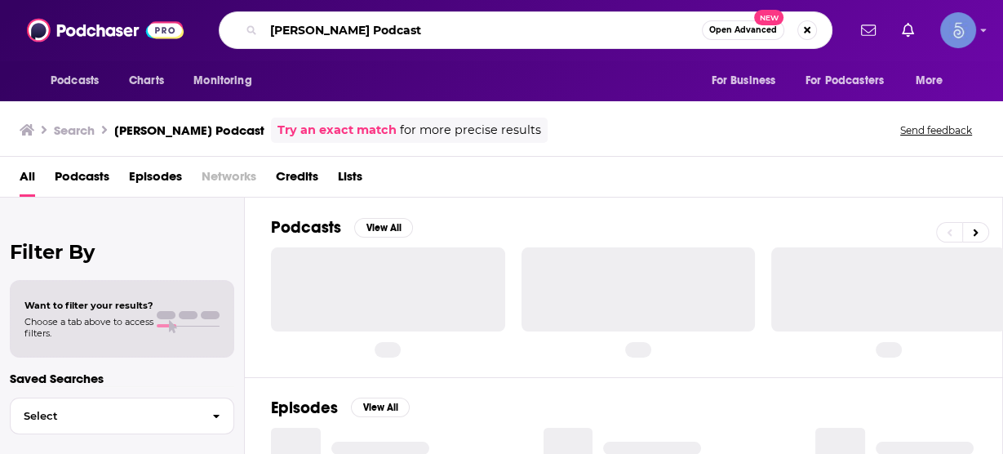
click at [424, 31] on input "[PERSON_NAME] Podcast" at bounding box center [483, 30] width 438 height 26
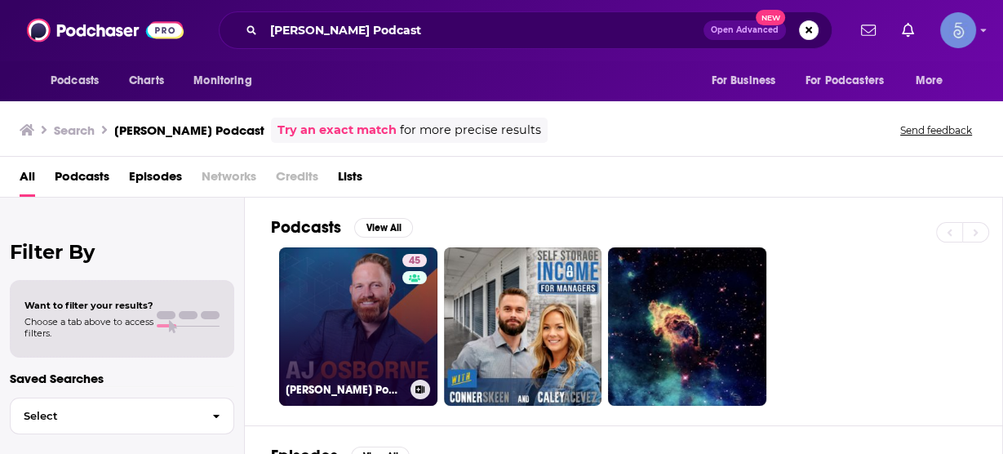
click at [355, 309] on link "45 [PERSON_NAME] Podcast" at bounding box center [358, 326] width 158 height 158
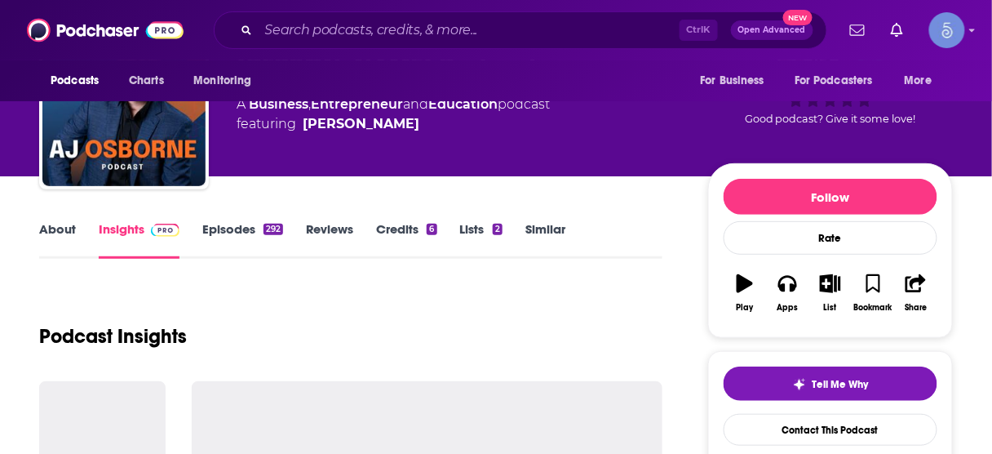
scroll to position [196, 0]
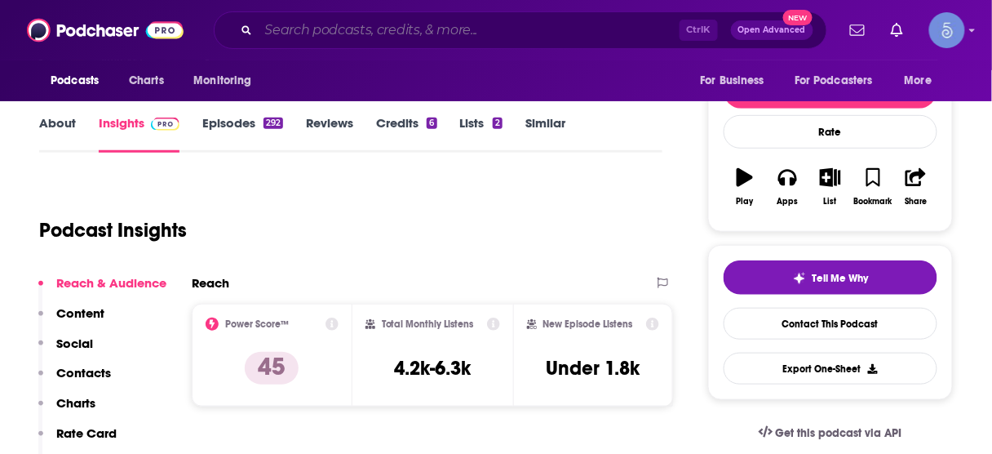
click at [513, 32] on input "Search podcasts, credits, & more..." at bounding box center [469, 30] width 421 height 26
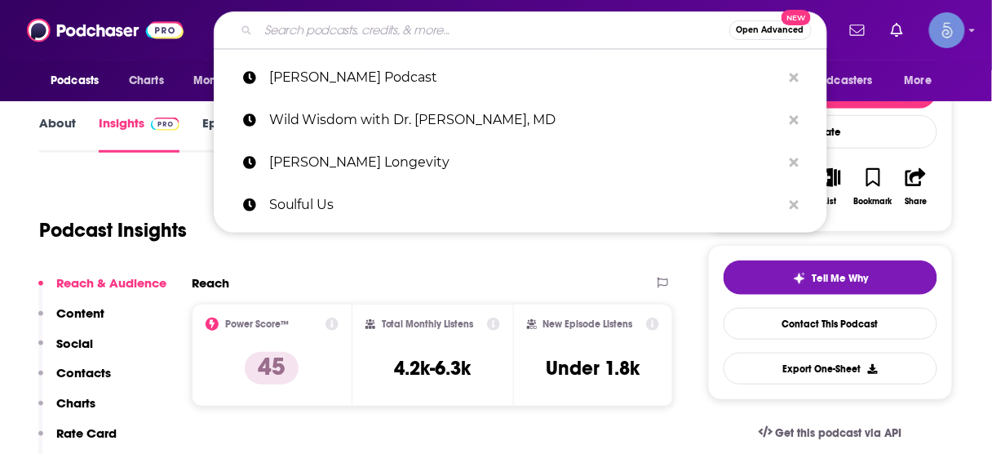
paste input "FathersAfter50"
type input "FathersAfter50"
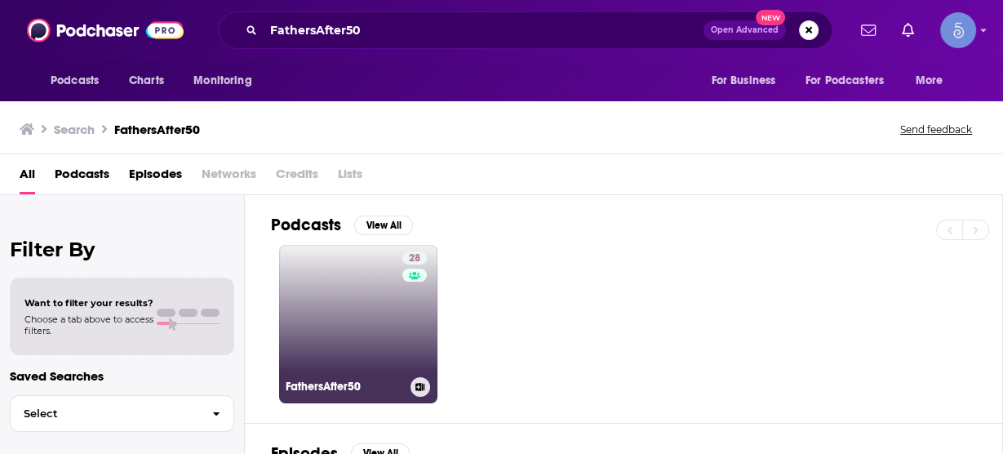
click at [376, 295] on link "28 FathersAfter50" at bounding box center [358, 324] width 158 height 158
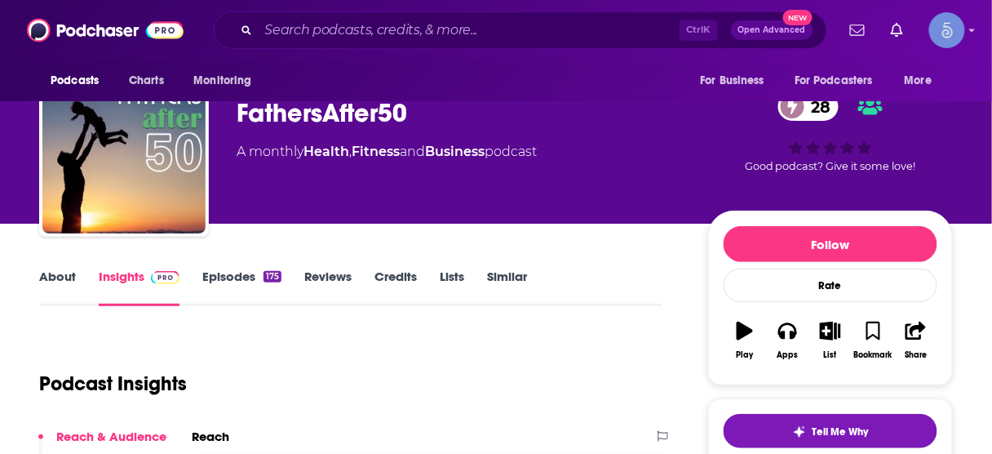
scroll to position [131, 0]
